Goal: Task Accomplishment & Management: Manage account settings

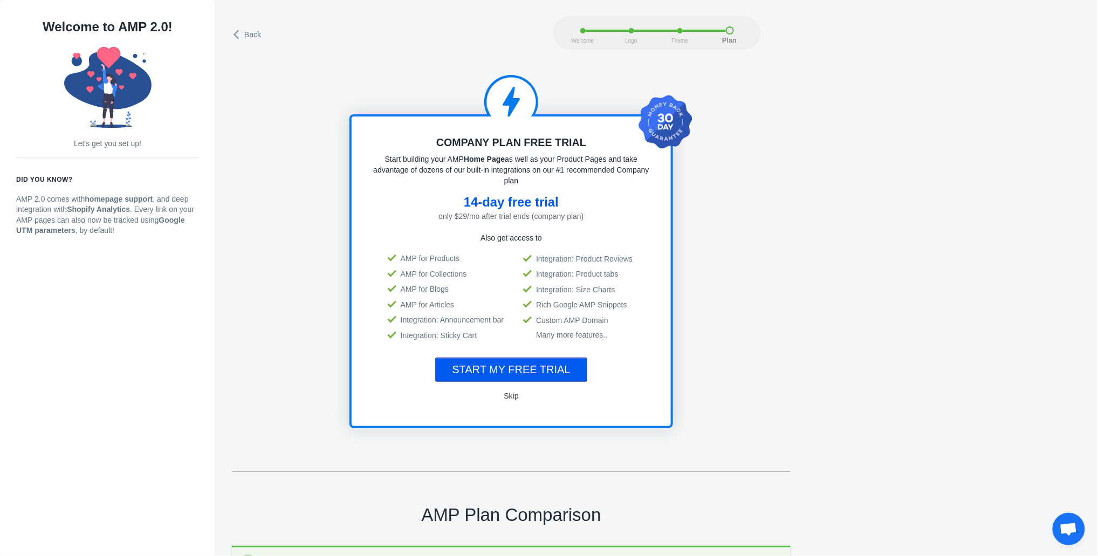
click at [253, 19] on div "Back Welcome Logo Theme Plan" at bounding box center [657, 32] width 850 height 33
click at [252, 26] on div "Back" at bounding box center [392, 32] width 321 height 23
click at [252, 32] on span "Back" at bounding box center [252, 34] width 17 height 11
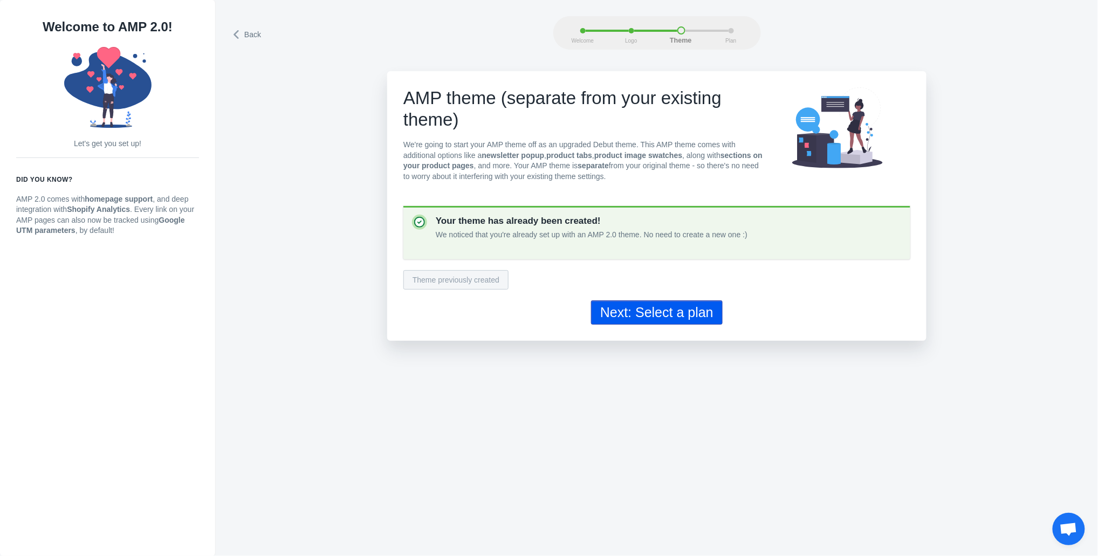
click at [245, 30] on span "Back" at bounding box center [252, 34] width 17 height 11
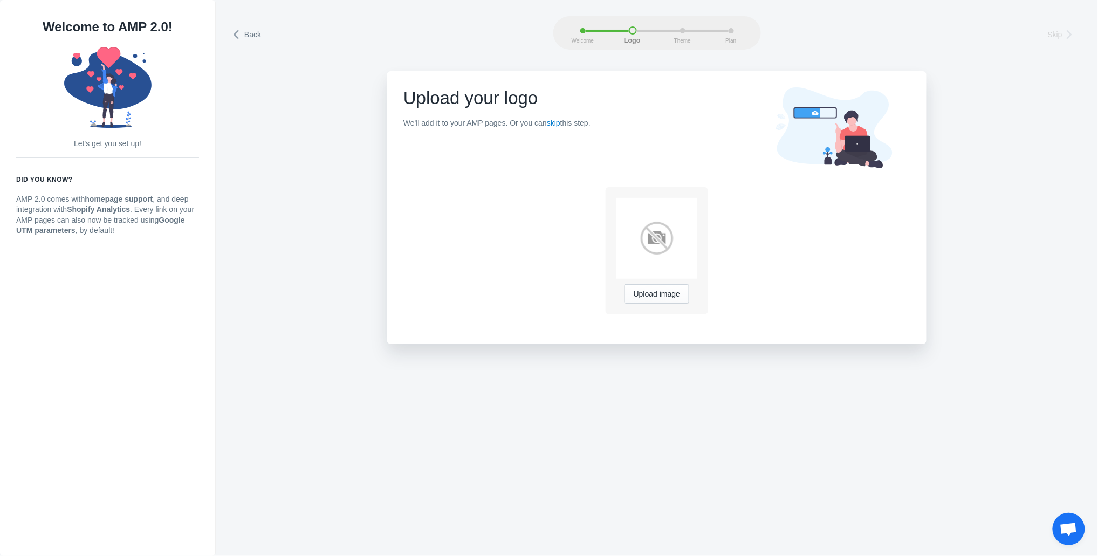
click at [260, 31] on span "Back" at bounding box center [252, 34] width 17 height 11
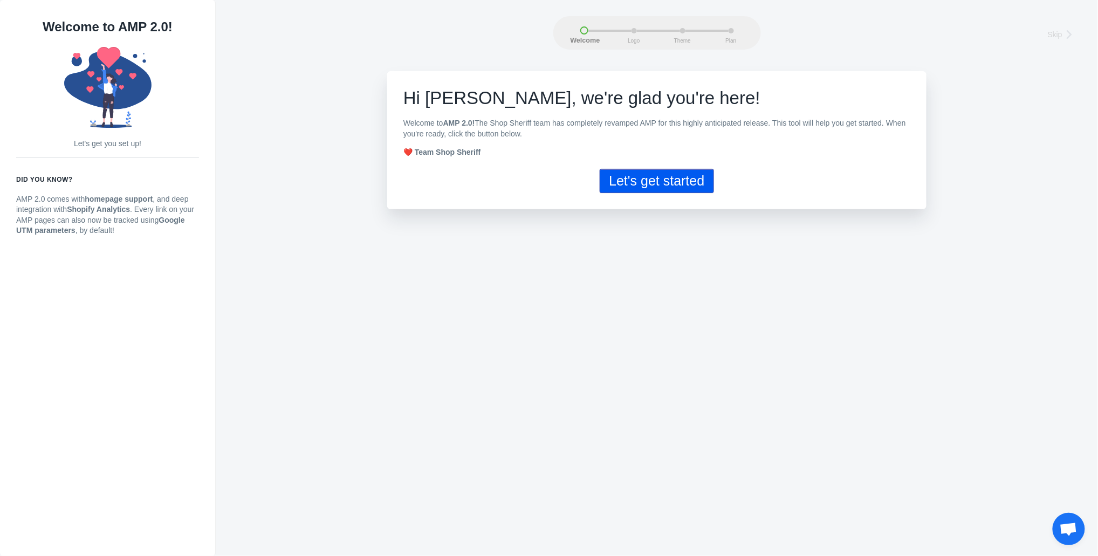
click at [259, 31] on div "Welcome Logo Theme Plan Skip" at bounding box center [657, 32] width 850 height 33
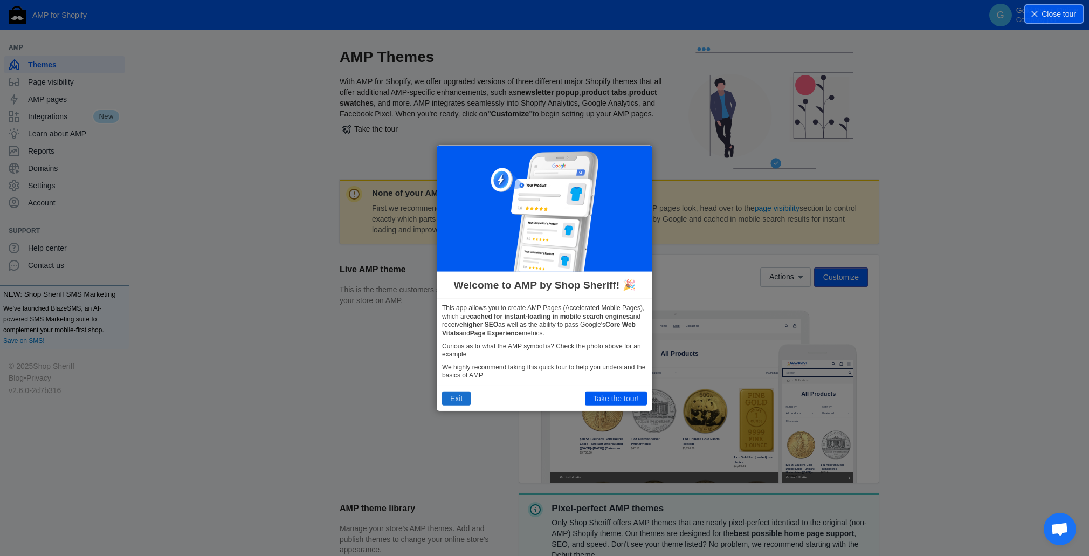
click at [453, 401] on button "Exit" at bounding box center [456, 398] width 29 height 14
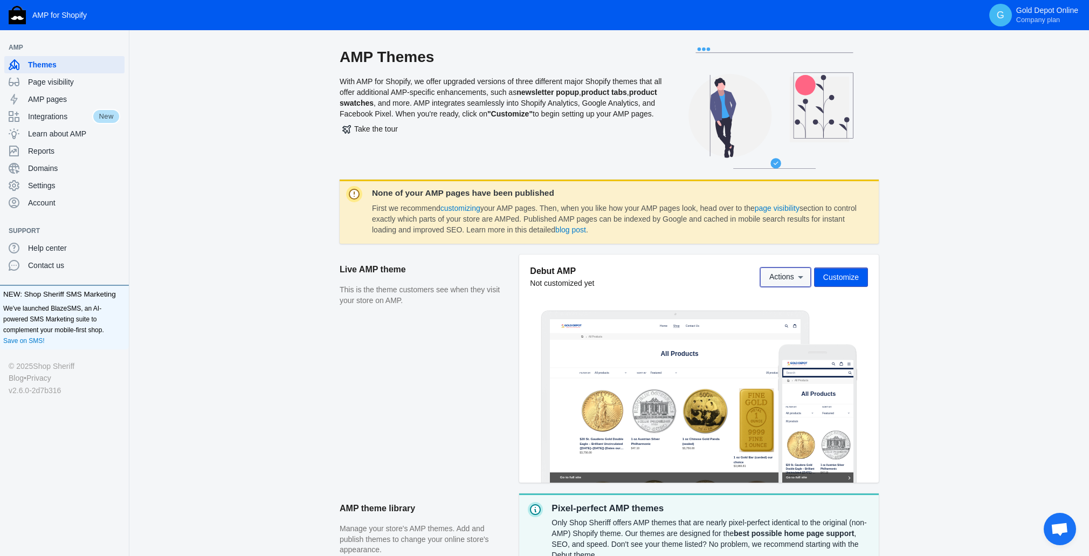
click at [792, 276] on span "Actions" at bounding box center [781, 277] width 25 height 9
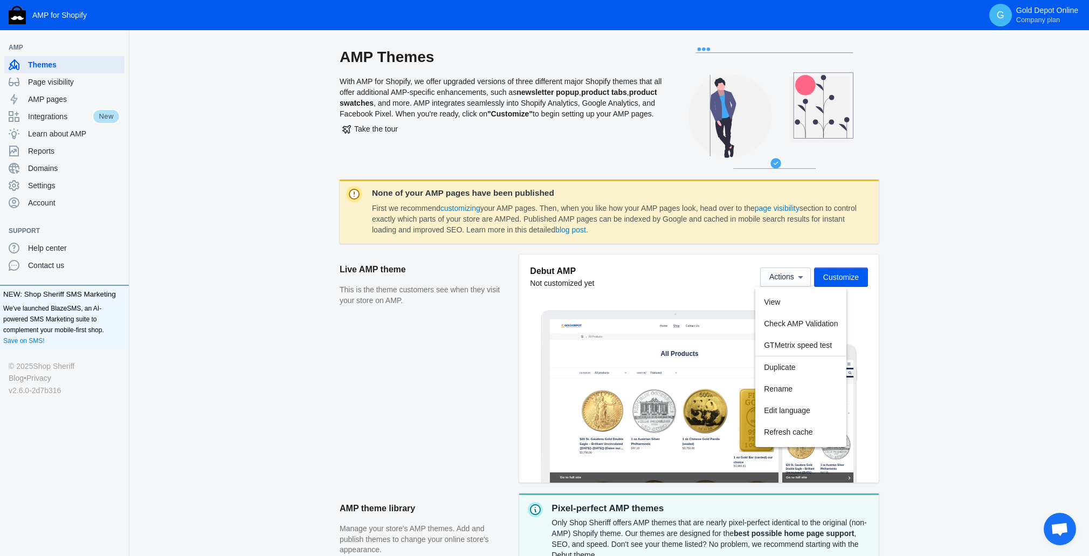
click at [848, 286] on div at bounding box center [544, 278] width 1089 height 556
